Goal: Browse casually: Explore the website without a specific task or goal

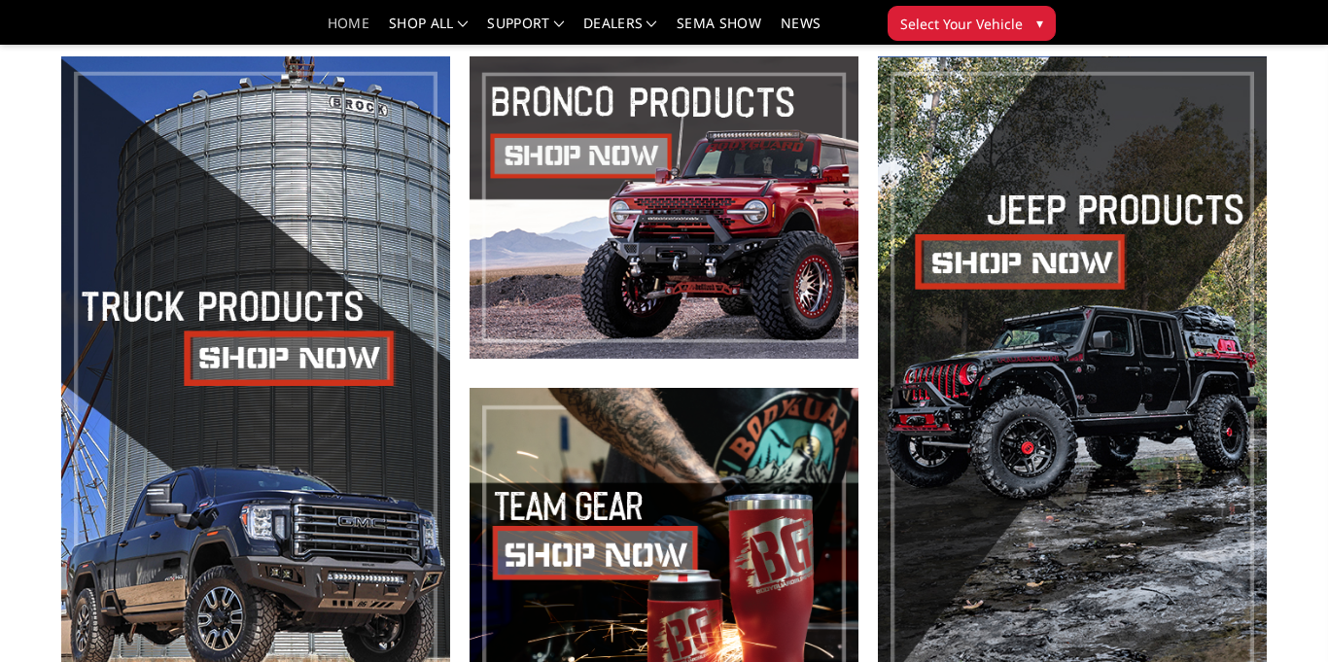
scroll to position [653, 0]
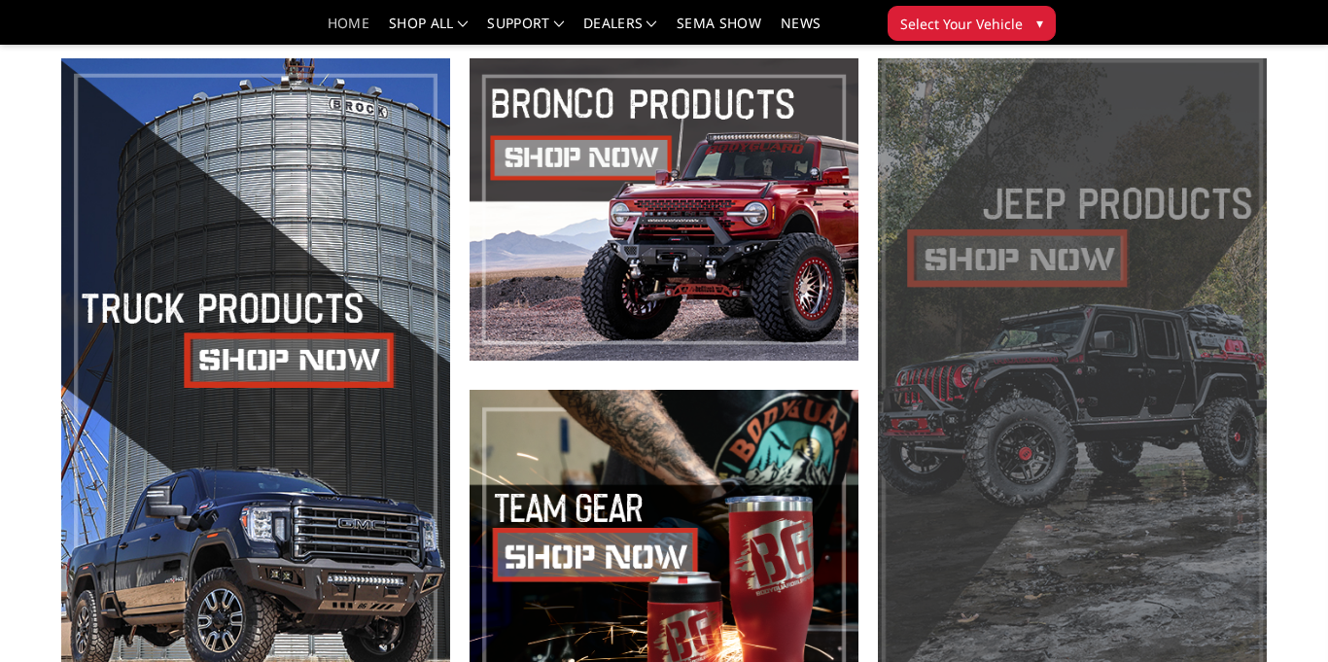
click at [1069, 275] on span at bounding box center [1072, 374] width 389 height 633
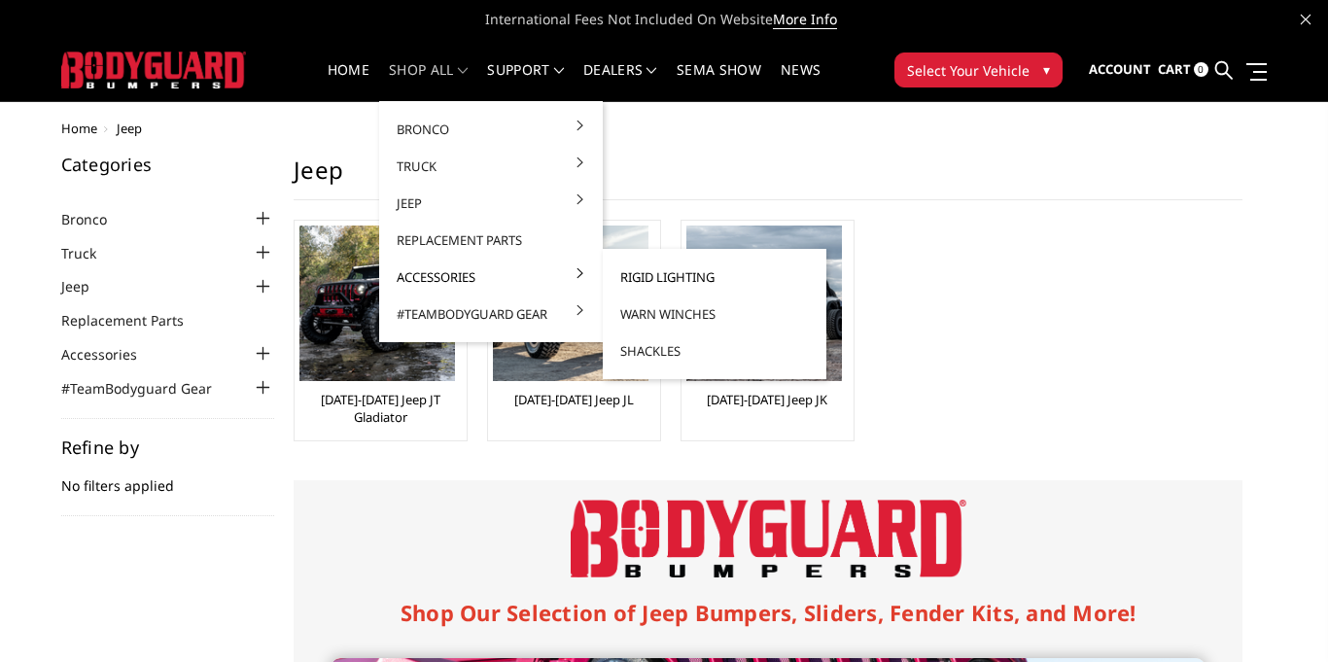
click at [620, 280] on link "Rigid Lighting" at bounding box center [715, 277] width 208 height 37
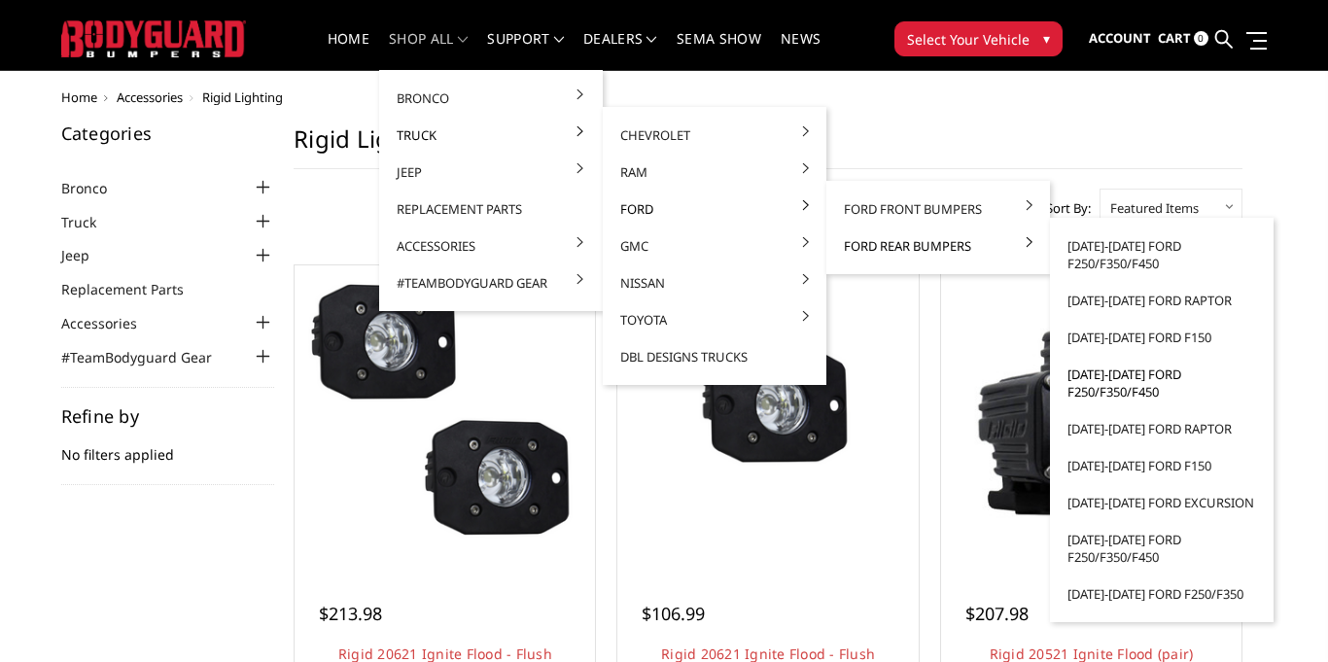
scroll to position [35, 0]
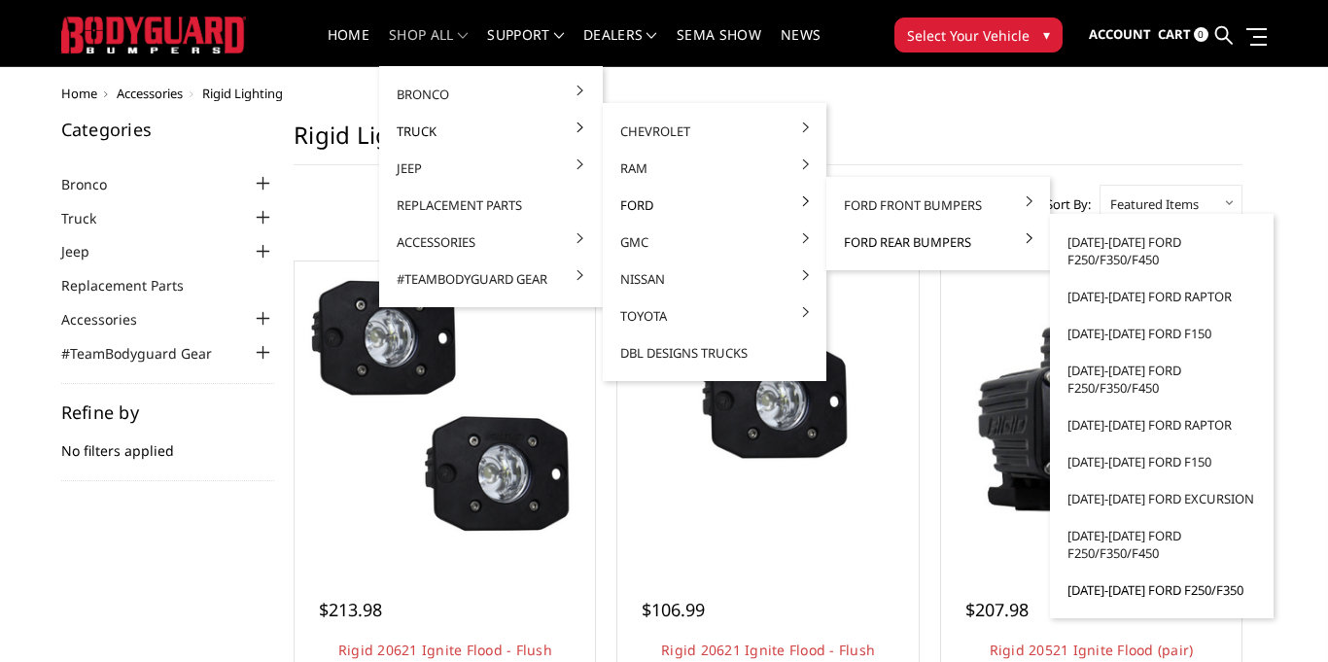
click at [1133, 586] on link "[DATE]-[DATE] Ford F250/F350" at bounding box center [1162, 590] width 208 height 37
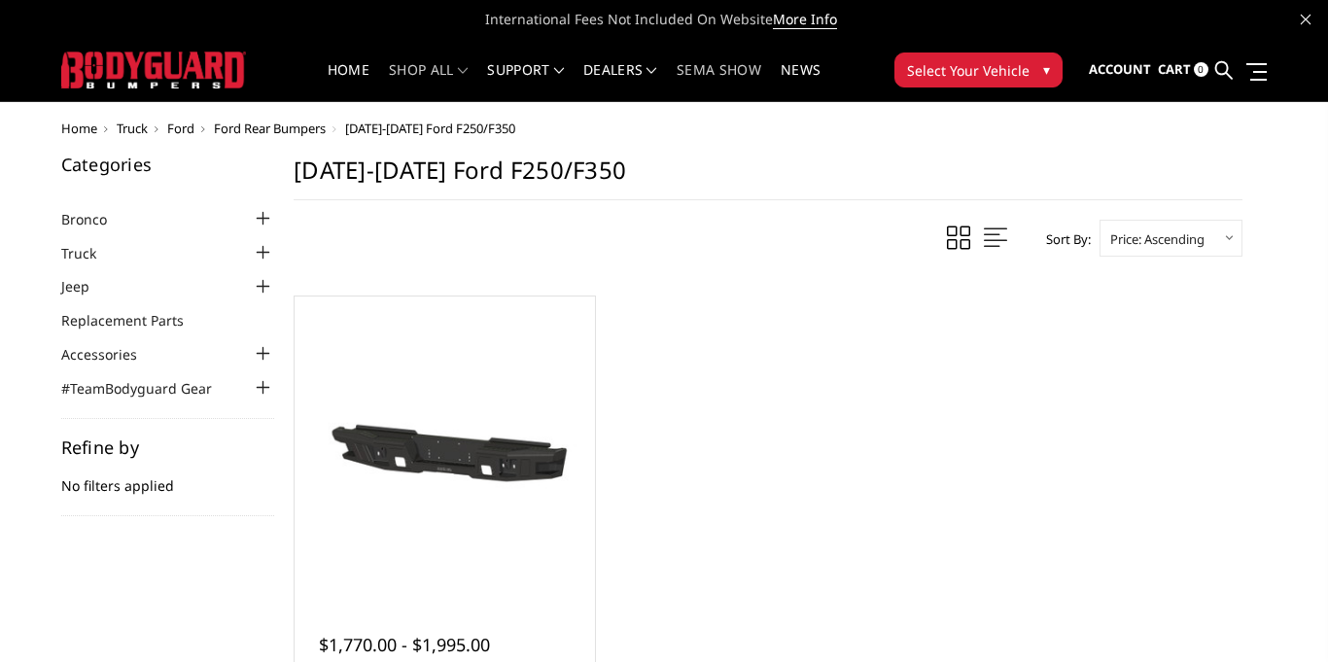
click at [704, 84] on link "SEMA Show" at bounding box center [719, 82] width 85 height 38
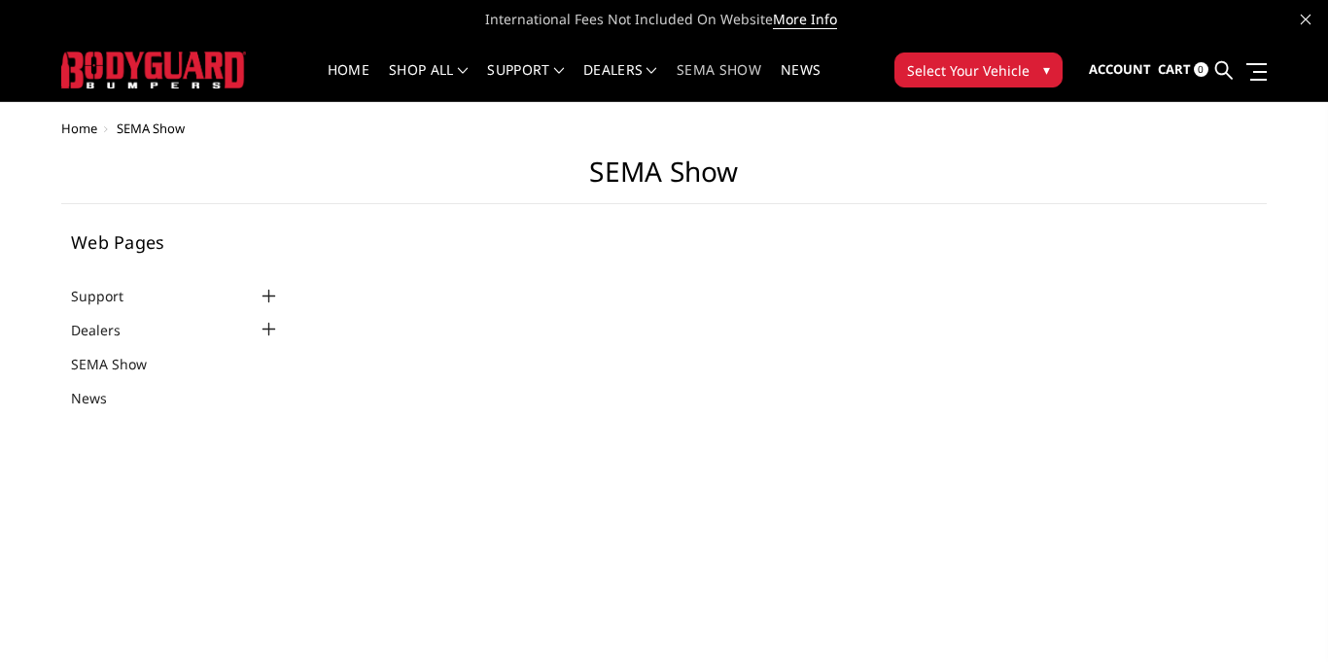
select select "US"
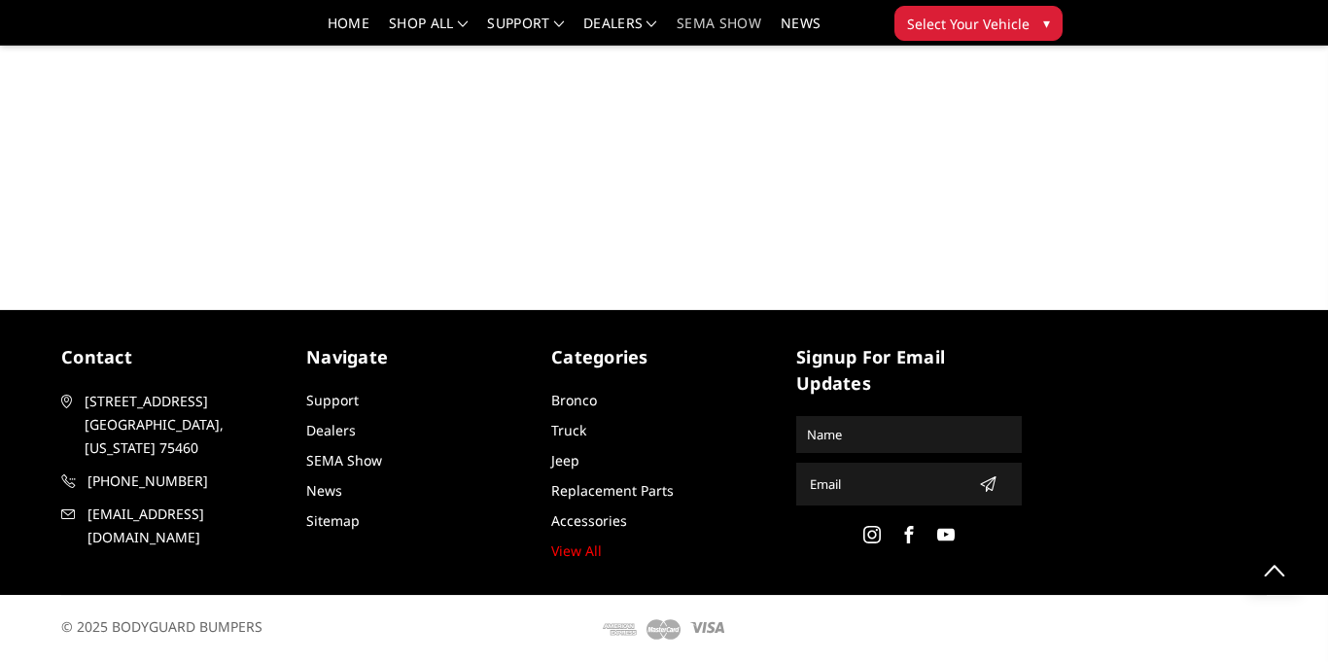
scroll to position [2648, 0]
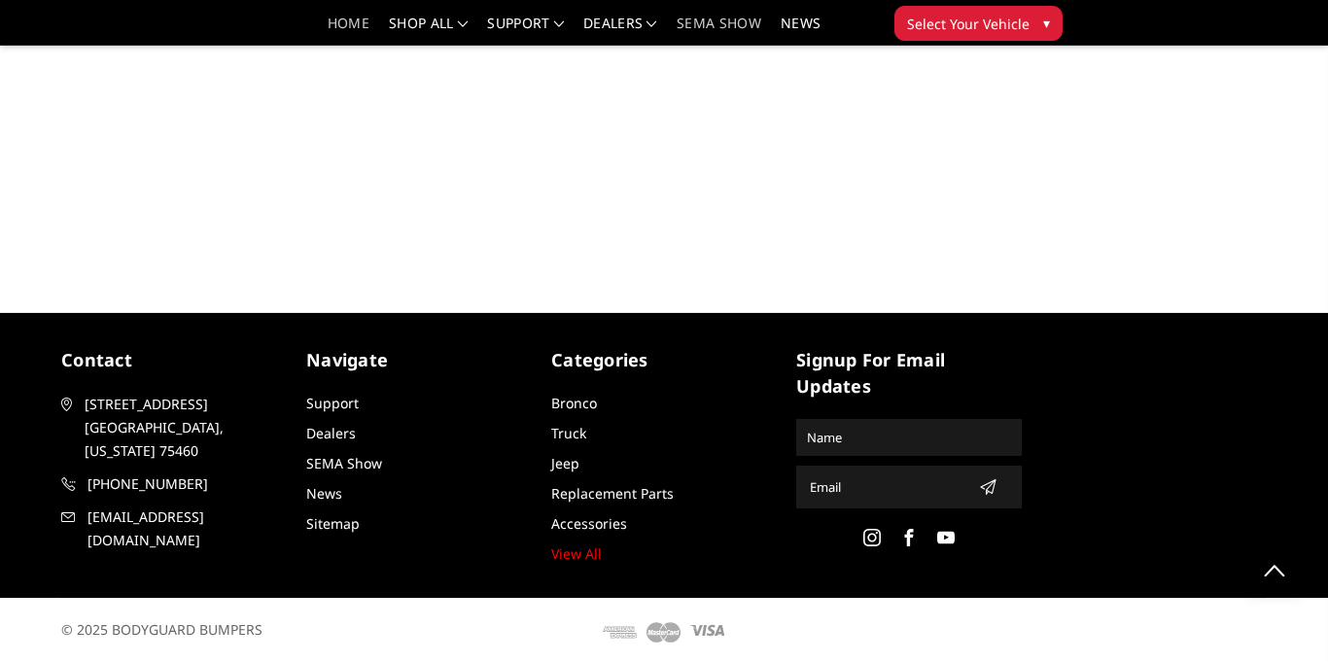
click at [339, 33] on link "Home" at bounding box center [349, 31] width 42 height 28
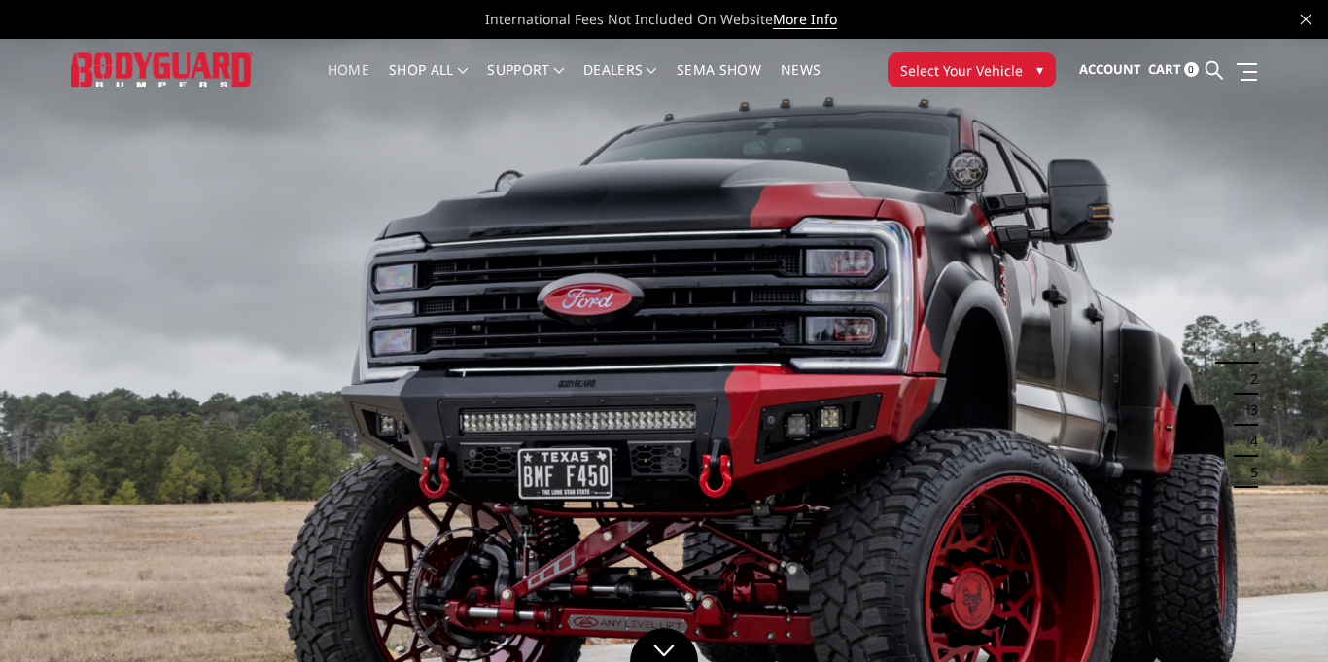
click at [495, 285] on img at bounding box center [664, 410] width 1328 height 747
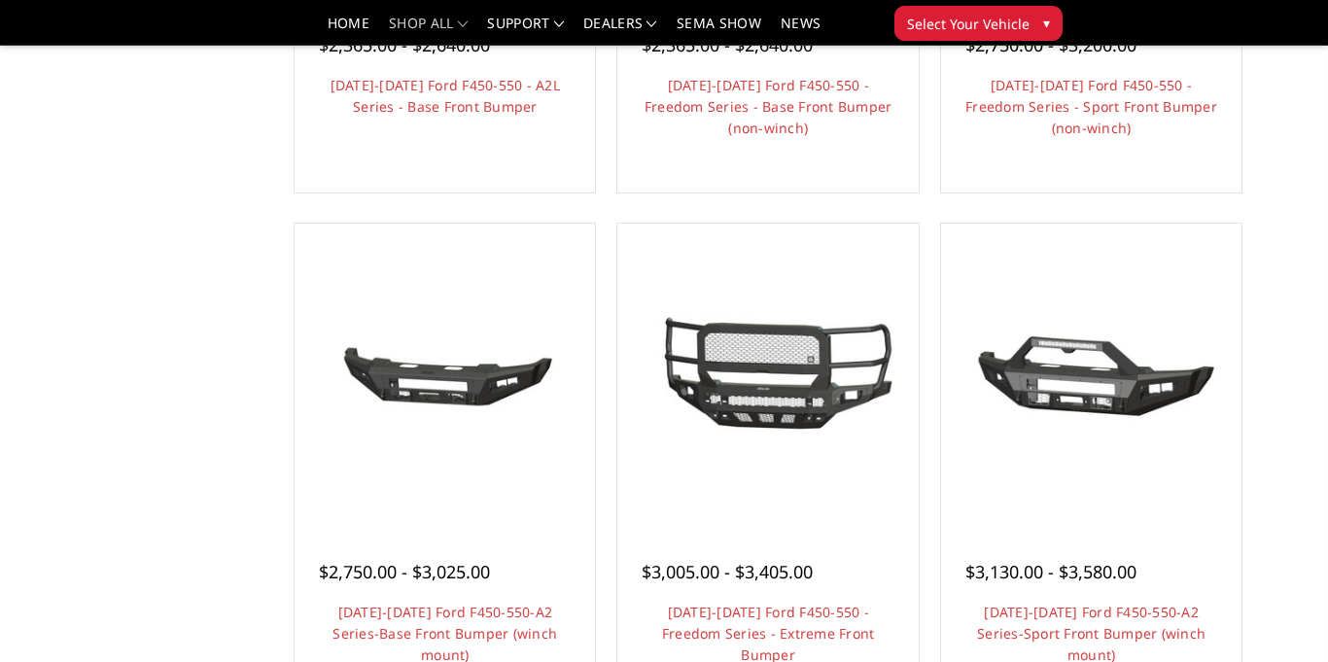
scroll to position [1205, 0]
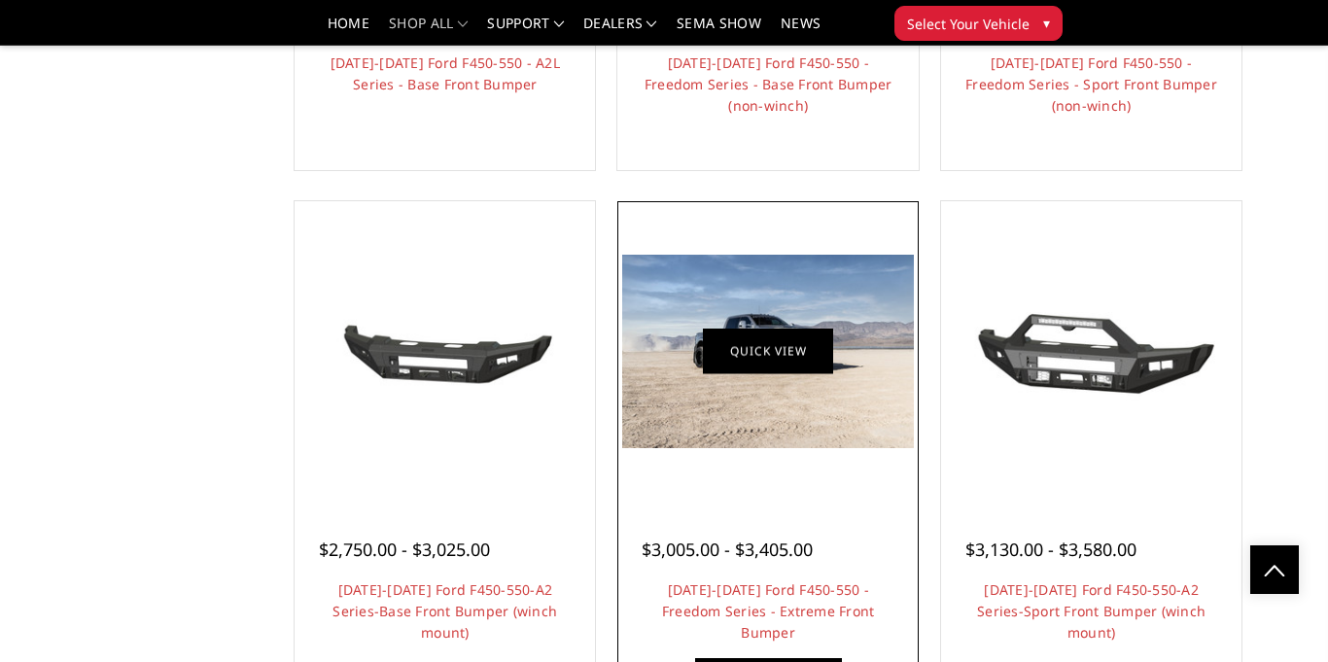
click at [762, 365] on link "Quick view" at bounding box center [768, 352] width 130 height 46
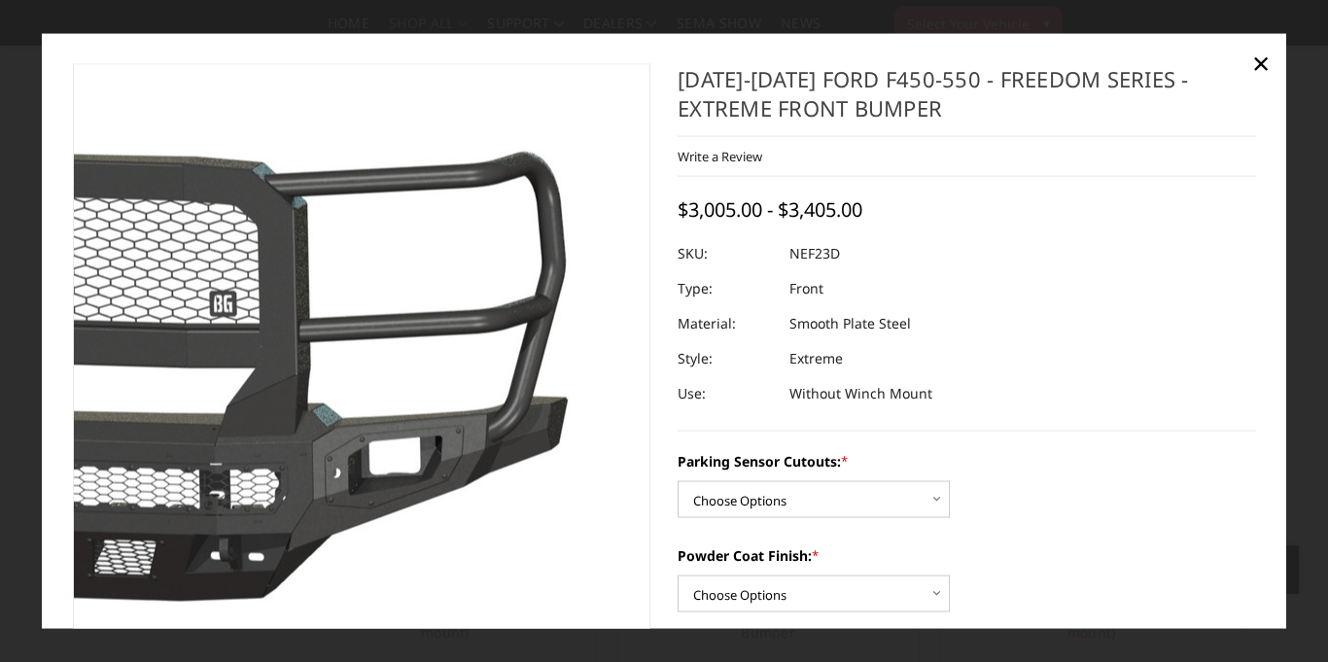
click at [641, 297] on img at bounding box center [41, 365] width 1244 height 681
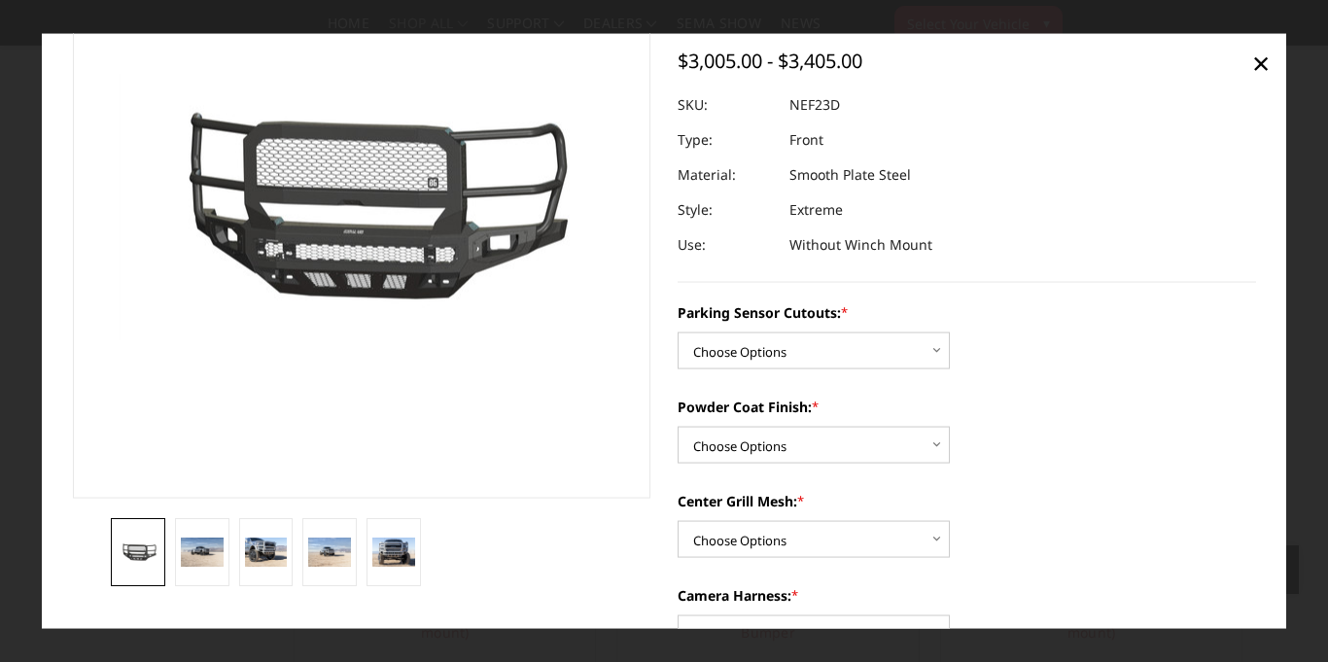
scroll to position [151, 0]
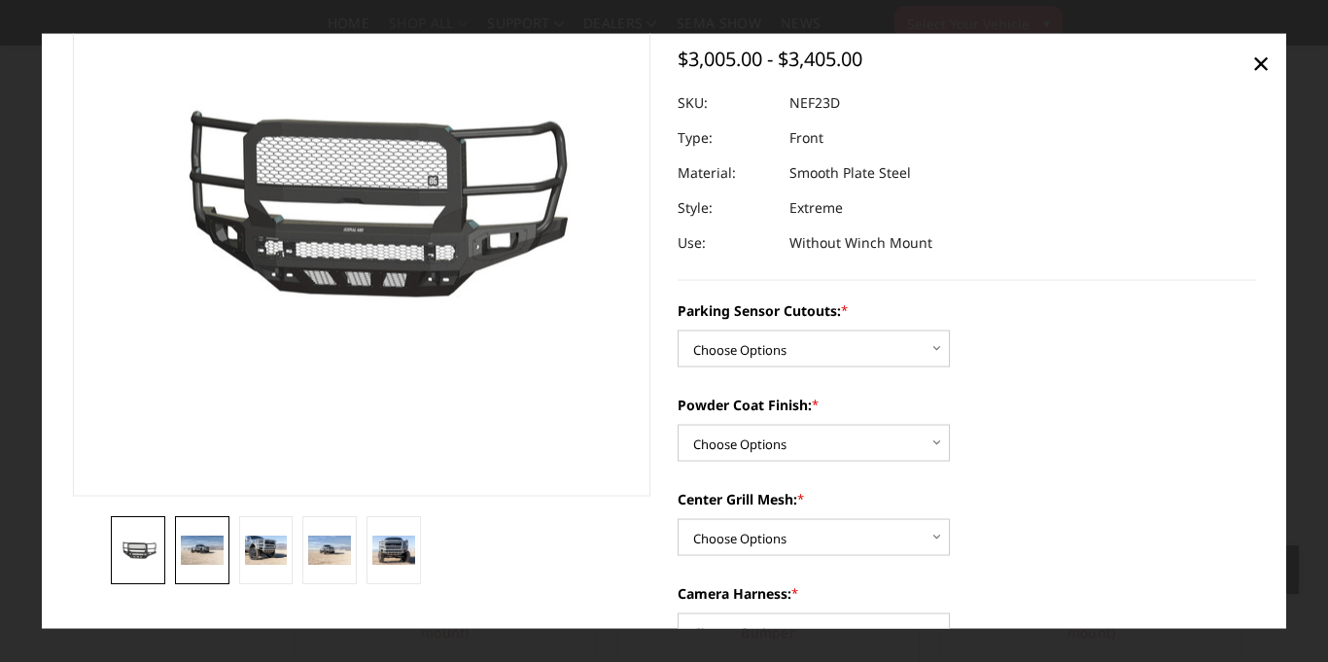
click at [227, 565] on link at bounding box center [202, 550] width 54 height 68
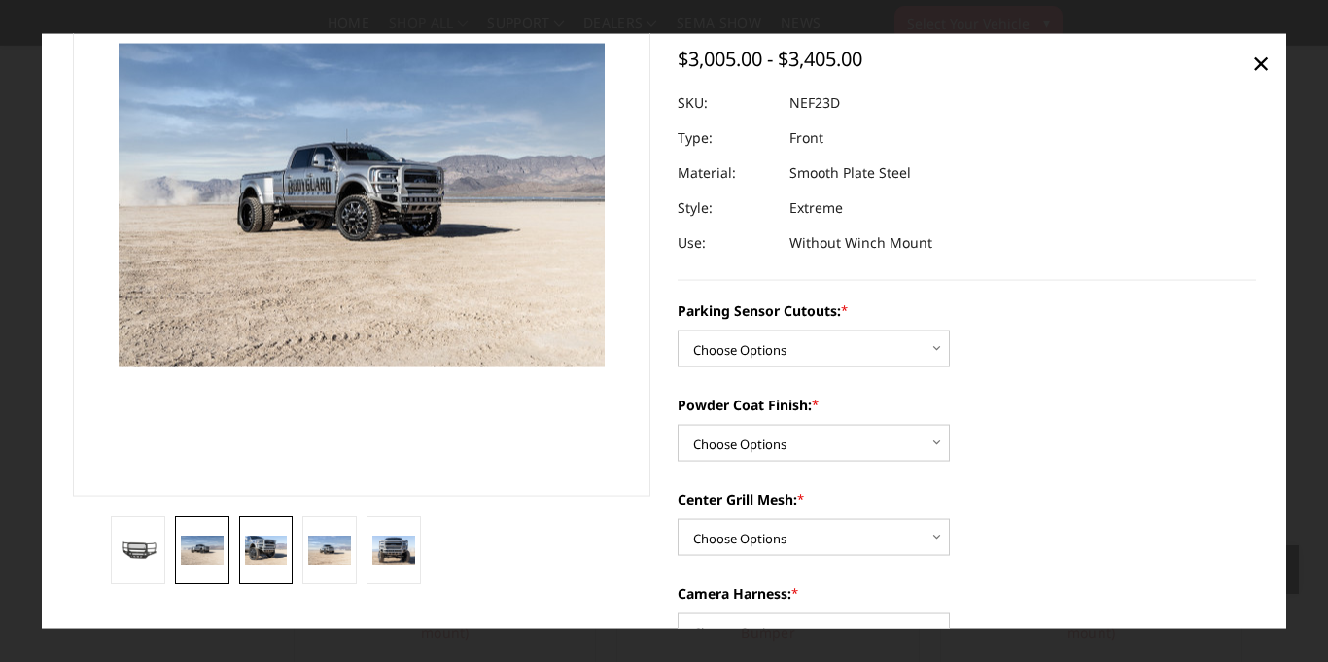
scroll to position [122, 0]
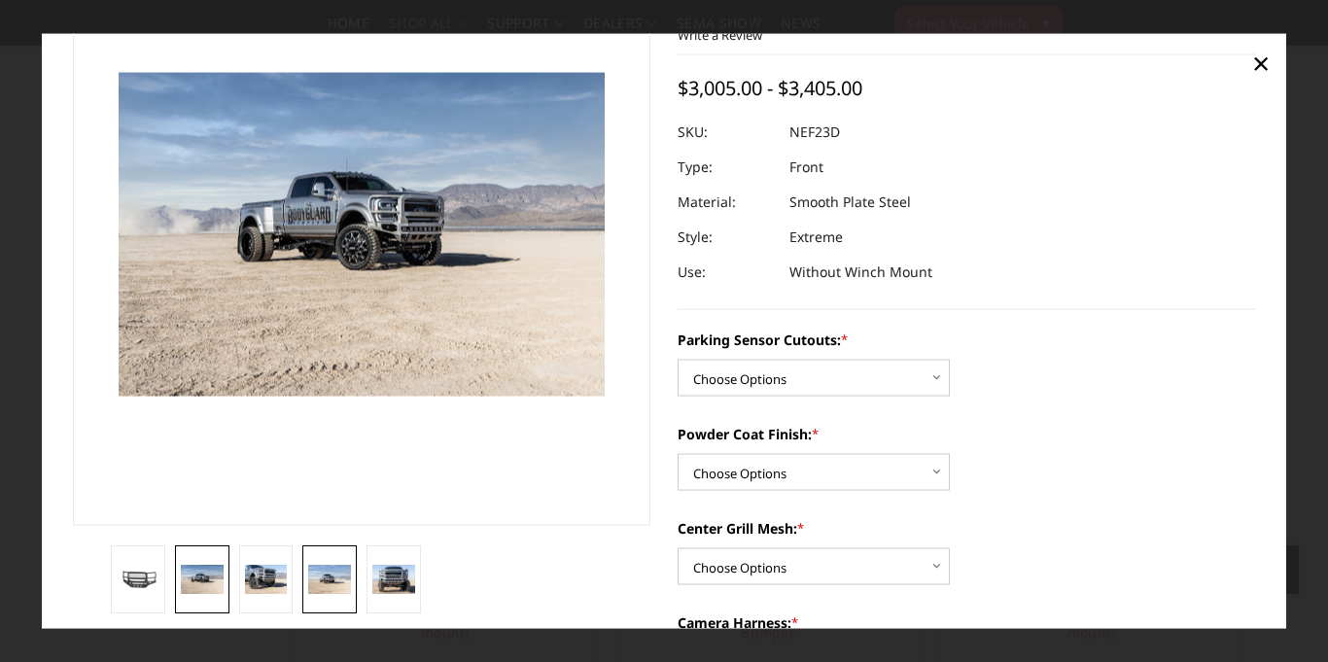
click at [307, 550] on link at bounding box center [329, 579] width 54 height 68
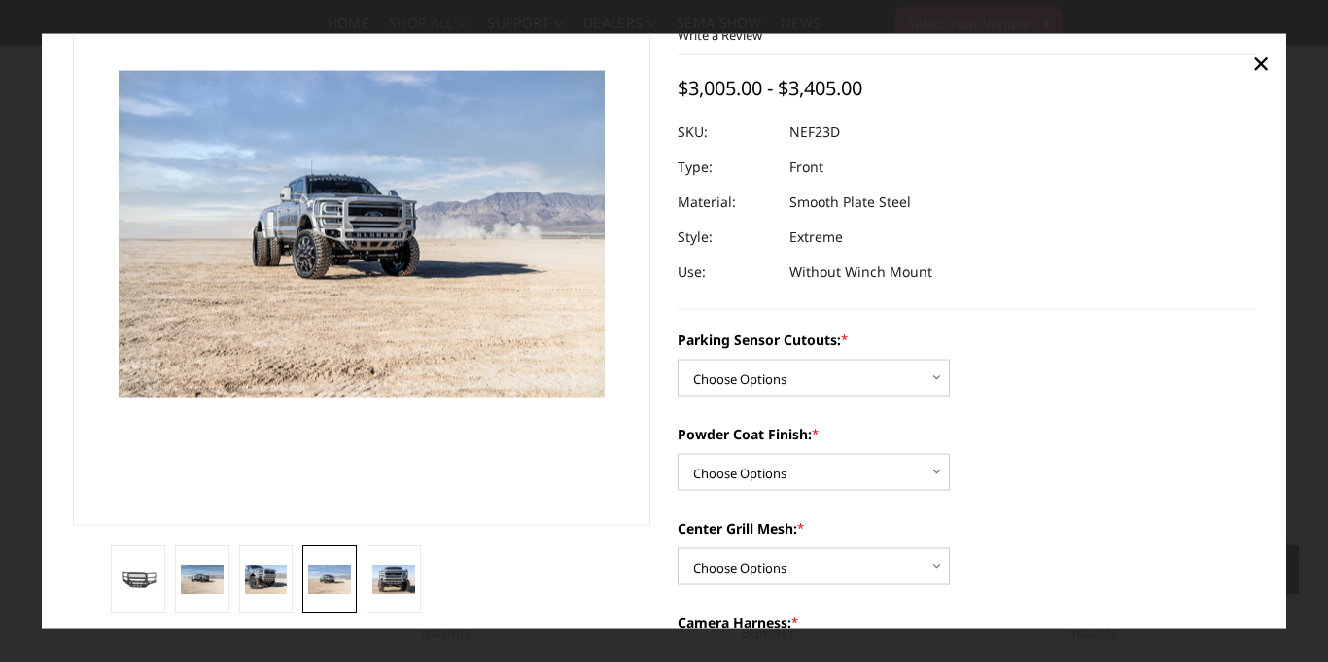
scroll to position [121, 0]
click at [344, 564] on link at bounding box center [329, 580] width 54 height 68
click at [415, 573] on link at bounding box center [394, 580] width 54 height 68
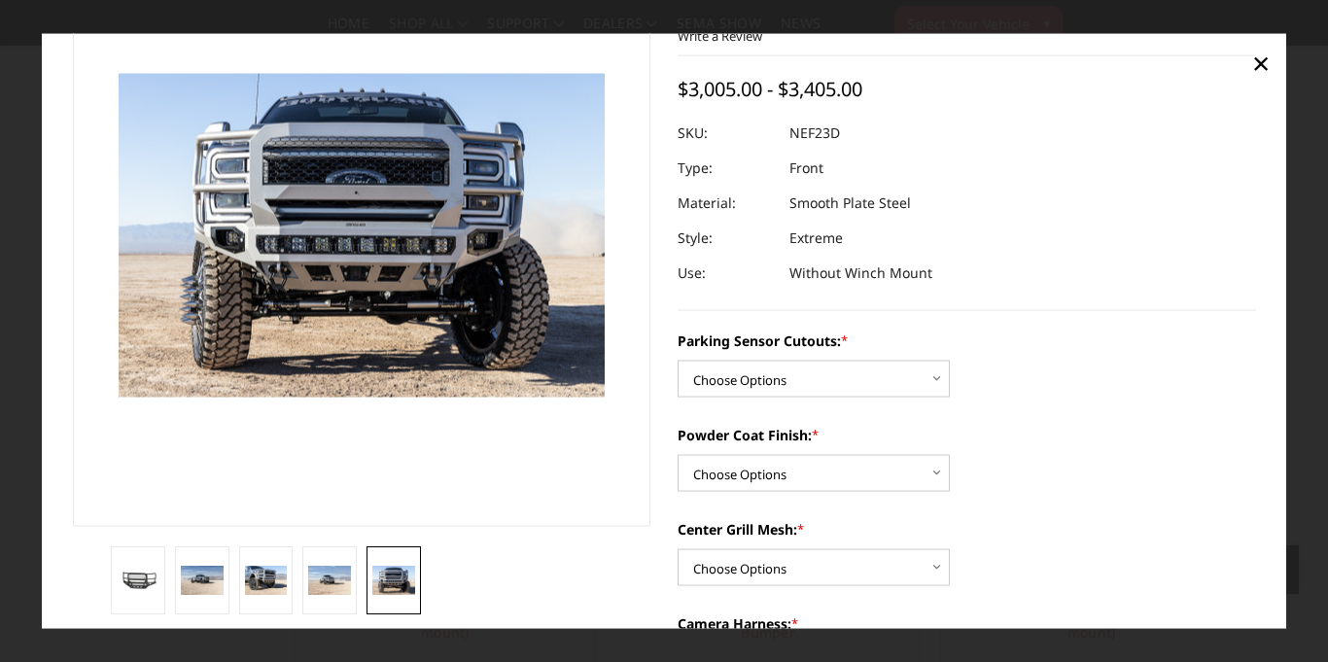
scroll to position [122, 0]
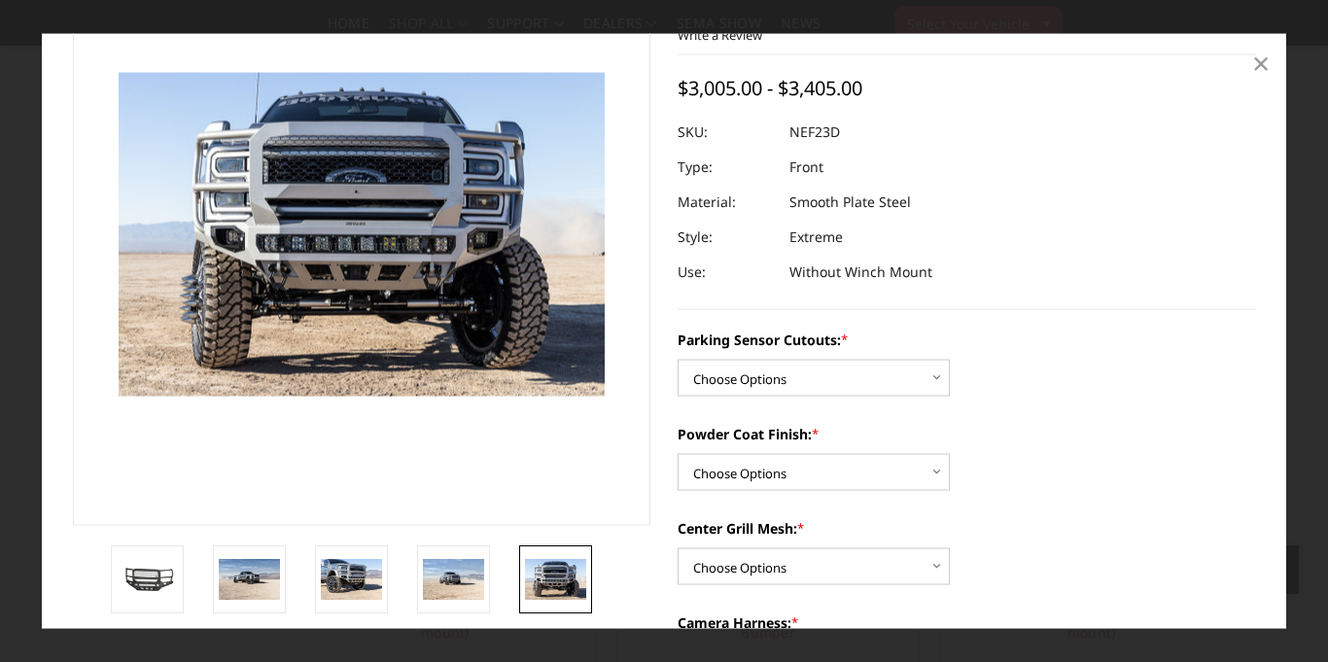
click at [1260, 70] on span "×" at bounding box center [1260, 63] width 17 height 42
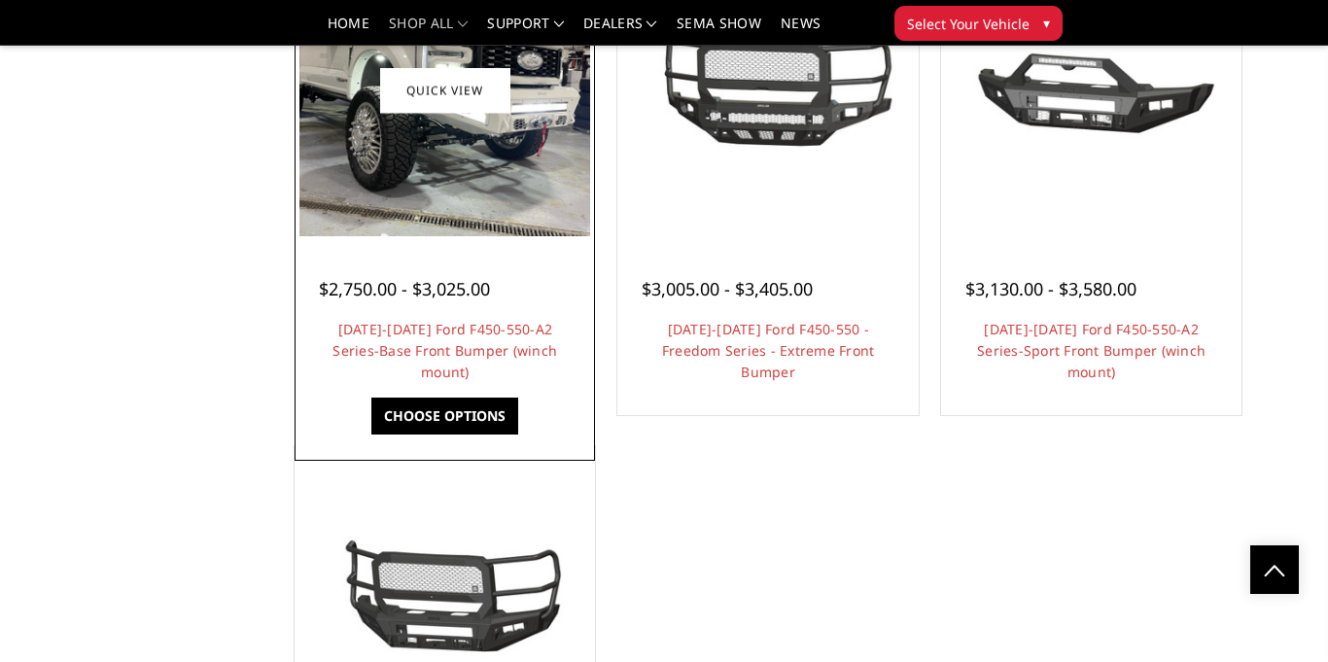
scroll to position [1242, 0]
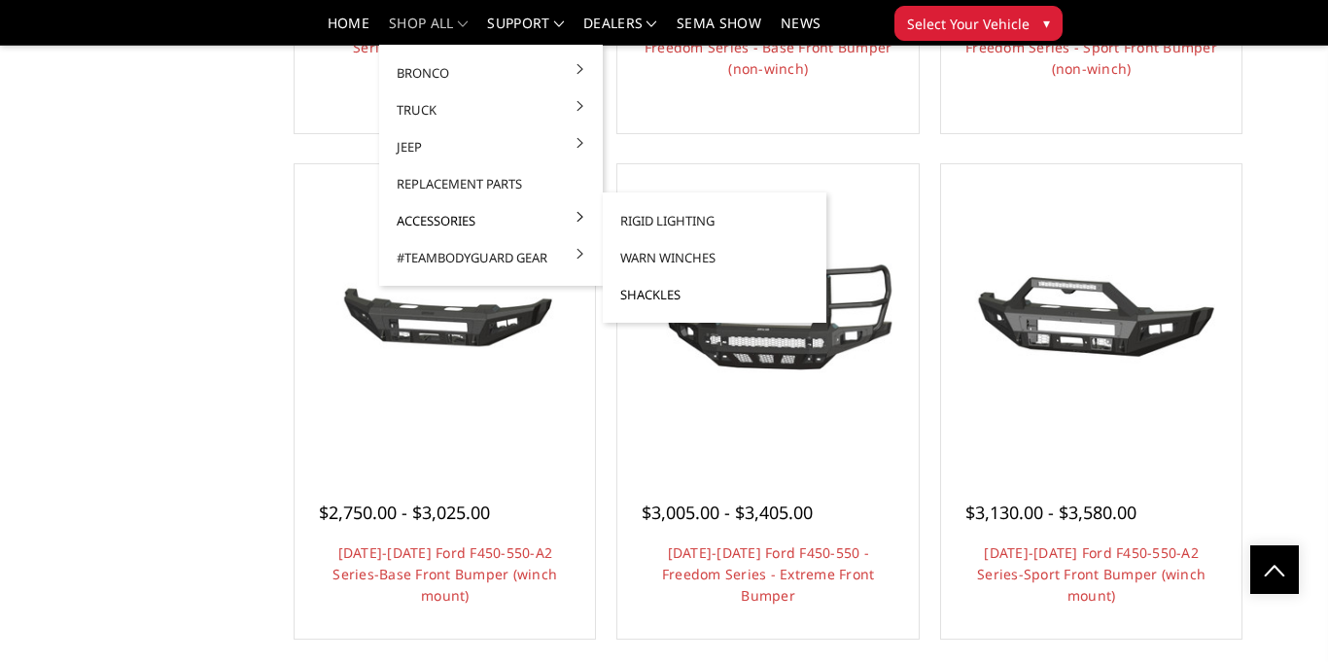
click at [646, 297] on link "Shackles" at bounding box center [715, 294] width 208 height 37
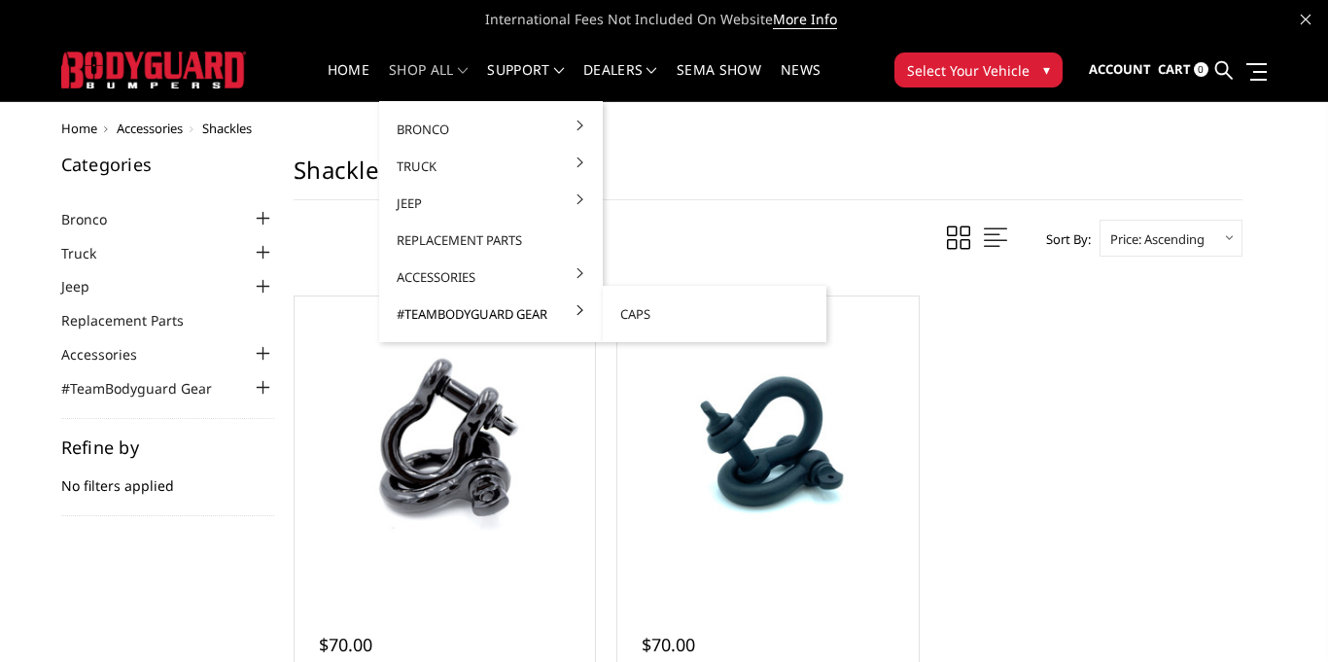
click at [503, 312] on link "#TeamBodyguard Gear" at bounding box center [491, 314] width 208 height 37
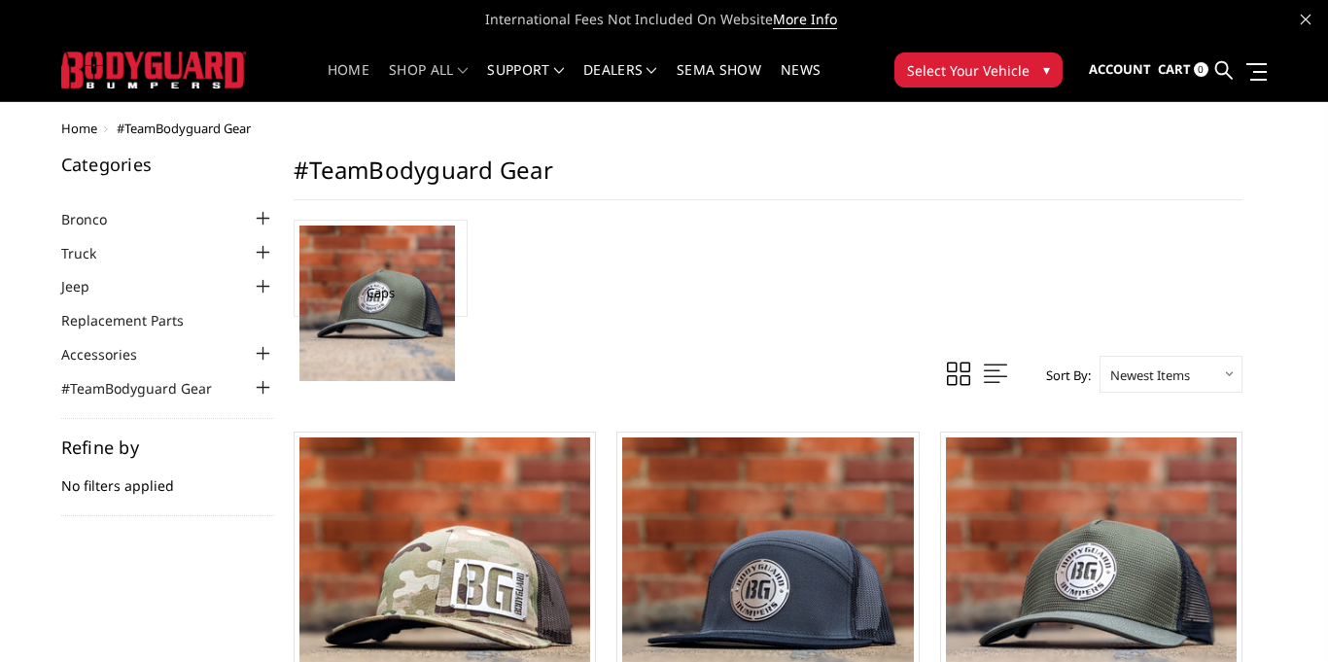
click at [340, 66] on link "Home" at bounding box center [349, 82] width 42 height 38
